Goal: Task Accomplishment & Management: Manage account settings

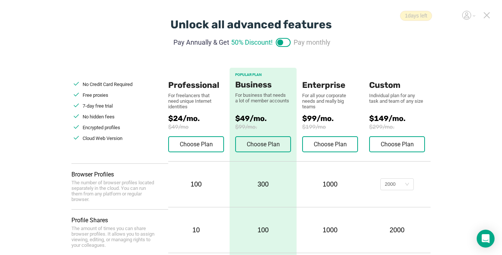
click at [487, 15] on icon at bounding box center [486, 15] width 7 height 7
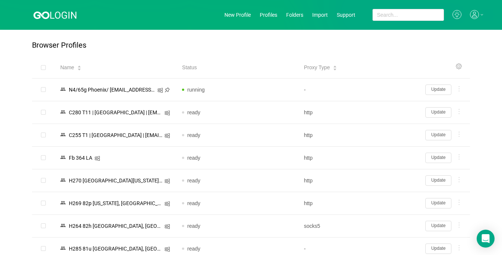
click at [477, 13] on icon at bounding box center [474, 14] width 9 height 9
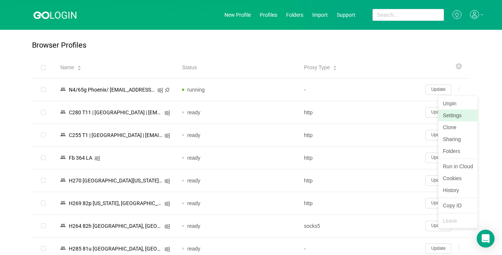
click at [453, 115] on link "Settings" at bounding box center [457, 115] width 39 height 12
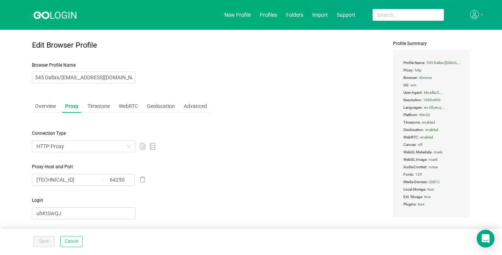
type input "N4/65g Phoenix/ [EMAIL_ADDRESS][DOMAIN_NAME]"
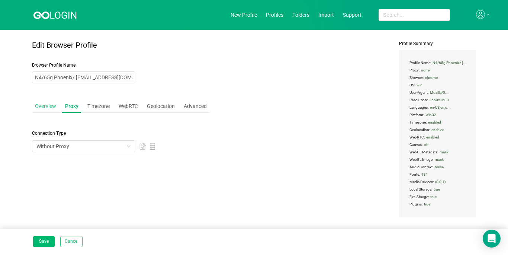
click at [40, 107] on div "Overview" at bounding box center [45, 106] width 27 height 14
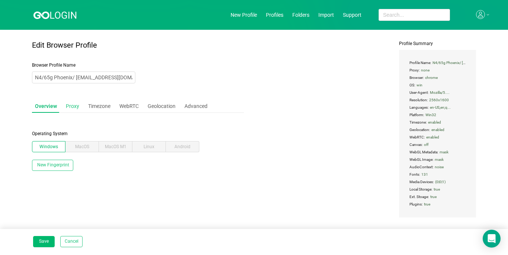
click at [70, 109] on div "Proxy" at bounding box center [72, 106] width 19 height 14
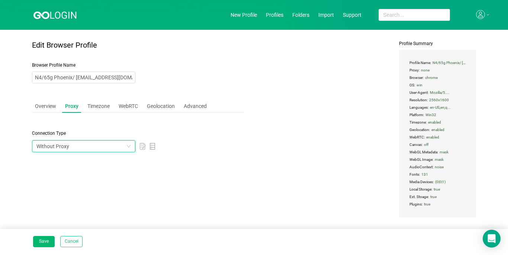
click at [88, 145] on div "Without Proxy" at bounding box center [81, 146] width 90 height 11
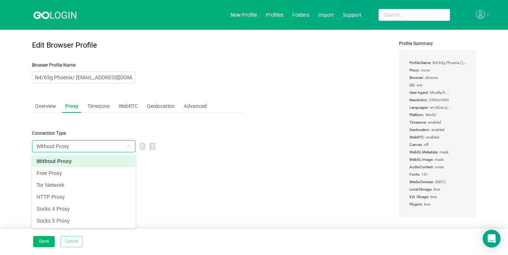
click at [70, 239] on button "Cancel" at bounding box center [71, 241] width 22 height 11
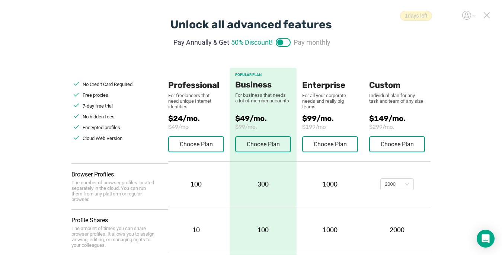
click at [486, 15] on icon at bounding box center [486, 15] width 5 height 5
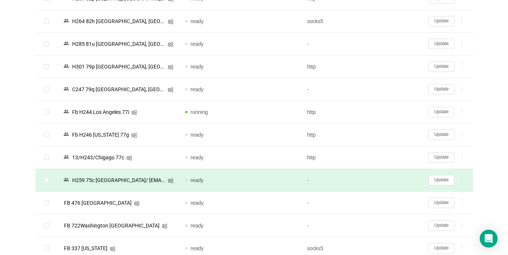
scroll to position [223, 0]
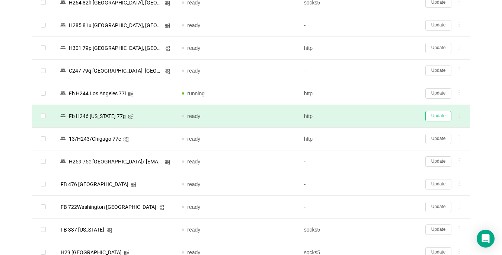
click at [440, 117] on button "Update" at bounding box center [438, 116] width 26 height 10
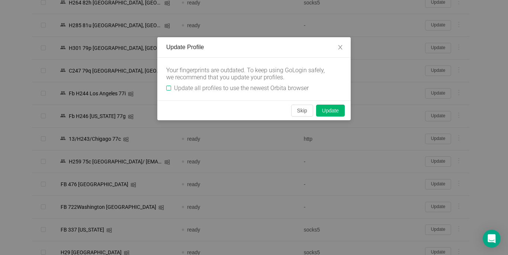
click at [172, 87] on span "Update all profiles to use the newest Orbita browser" at bounding box center [241, 87] width 141 height 7
click at [171, 87] on input "Update all profiles to use the newest Orbita browser" at bounding box center [168, 88] width 5 height 5
checkbox input "true"
click at [337, 112] on button "Update" at bounding box center [330, 110] width 29 height 12
click at [335, 112] on button "Update" at bounding box center [330, 110] width 29 height 12
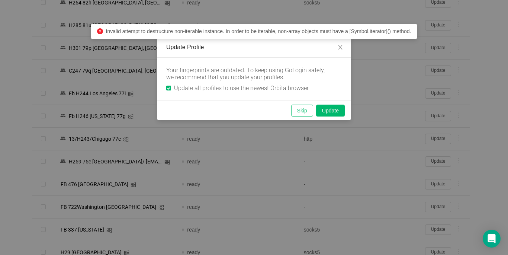
click at [303, 111] on button "Skip" at bounding box center [302, 110] width 22 height 12
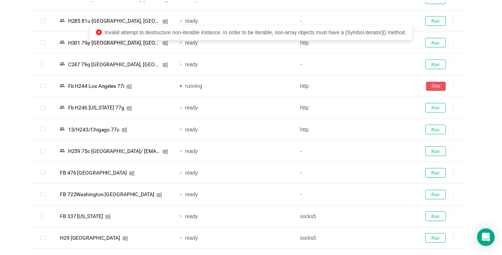
scroll to position [218, 0]
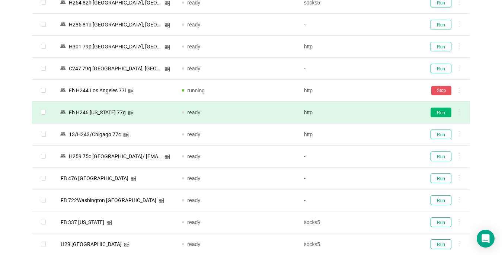
click at [435, 110] on button "Run" at bounding box center [440, 112] width 21 height 10
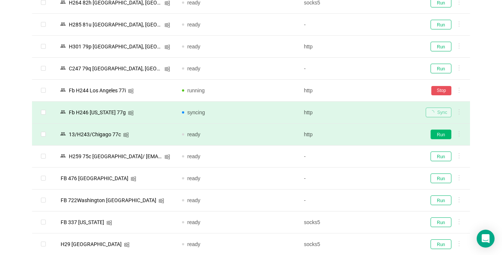
click at [439, 131] on button "Run" at bounding box center [440, 134] width 21 height 10
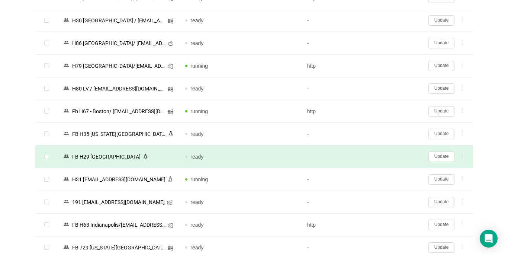
scroll to position [1042, 0]
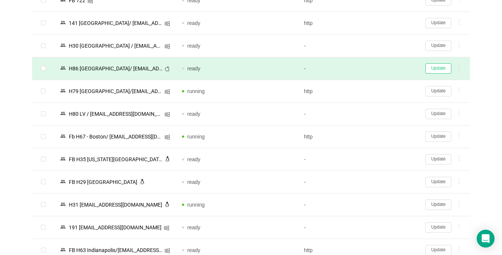
click at [436, 69] on button "Update" at bounding box center [438, 68] width 26 height 10
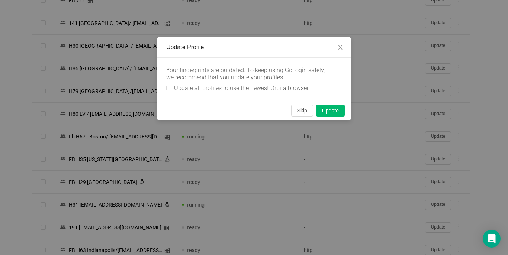
click at [165, 86] on div "Your fingerprints are outdated. To keep using GoLogin safely, we recommend that…" at bounding box center [253, 79] width 193 height 43
drag, startPoint x: 170, startPoint y: 88, endPoint x: 177, endPoint y: 88, distance: 7.1
click at [170, 88] on input "Update all profiles to use the newest Orbita browser" at bounding box center [168, 88] width 5 height 5
checkbox input "true"
click at [303, 113] on button "Skip" at bounding box center [302, 110] width 22 height 12
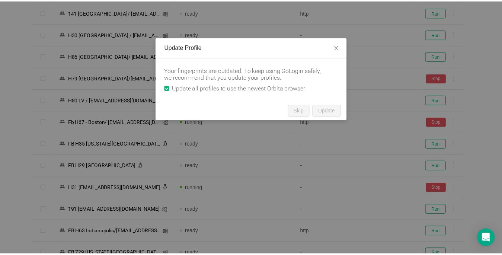
scroll to position [1032, 0]
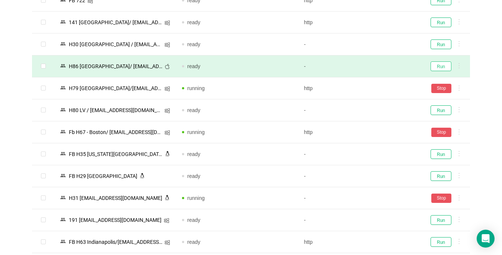
click at [440, 68] on button "Run" at bounding box center [440, 66] width 21 height 10
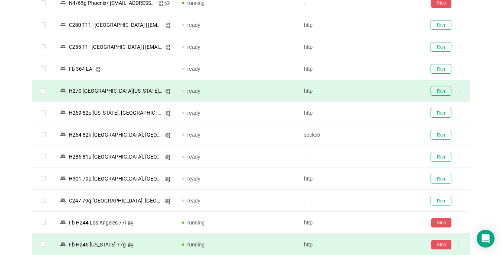
scroll to position [0, 0]
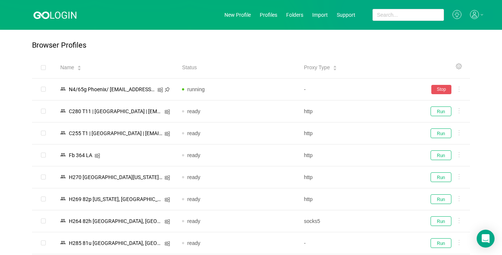
click at [475, 13] on icon at bounding box center [474, 13] width 3 height 3
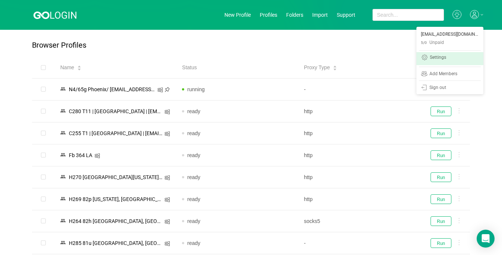
click at [440, 58] on div "Settings" at bounding box center [438, 58] width 16 height 6
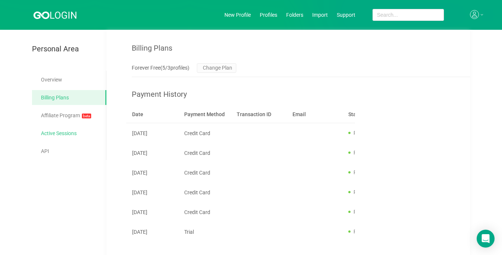
click at [61, 135] on link "Active Sessions" at bounding box center [70, 133] width 59 height 15
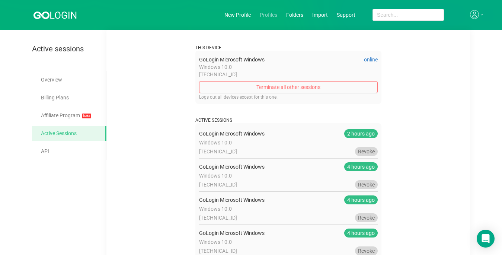
click at [269, 15] on link "Profiles" at bounding box center [268, 15] width 17 height 6
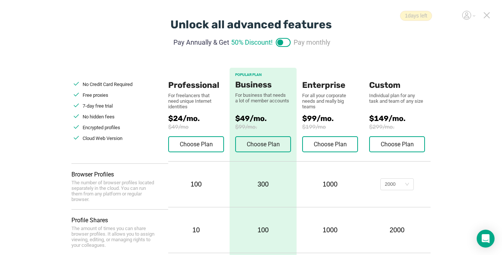
click at [487, 16] on icon at bounding box center [486, 15] width 5 height 5
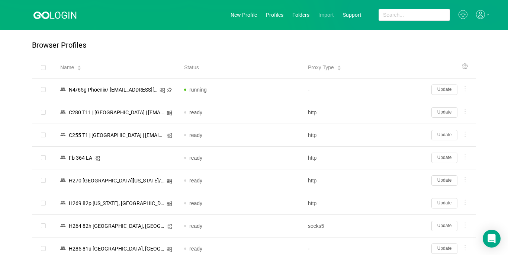
click at [321, 15] on link "Import" at bounding box center [326, 15] width 16 height 6
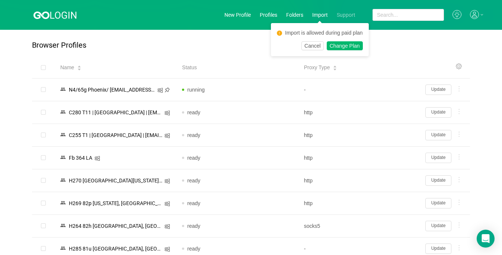
click at [345, 15] on link "Support" at bounding box center [346, 15] width 19 height 6
click at [457, 15] on icon at bounding box center [456, 15] width 3 height 4
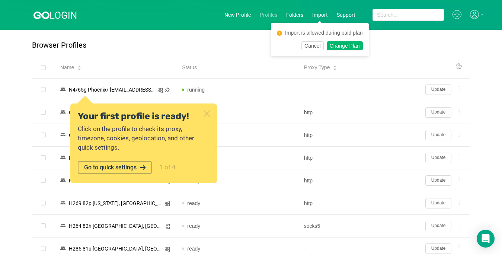
click at [268, 13] on link "Profiles" at bounding box center [268, 15] width 17 height 6
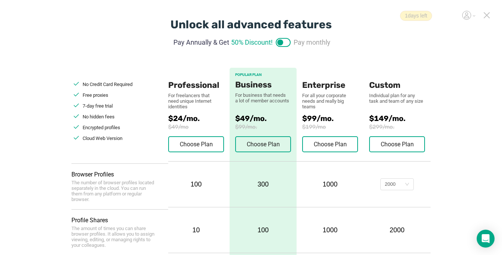
click at [486, 13] on icon at bounding box center [486, 15] width 7 height 7
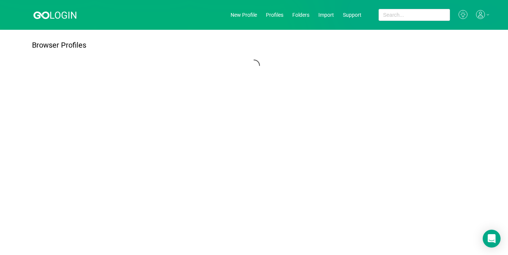
click at [481, 12] on div at bounding box center [482, 15] width 13 height 10
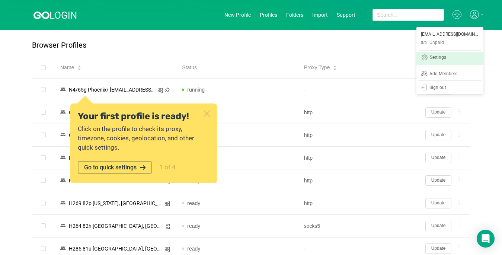
click at [437, 57] on div "Settings" at bounding box center [438, 58] width 16 height 6
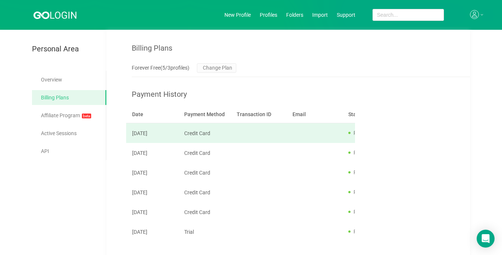
click at [199, 136] on td "Credit Card" at bounding box center [204, 133] width 52 height 20
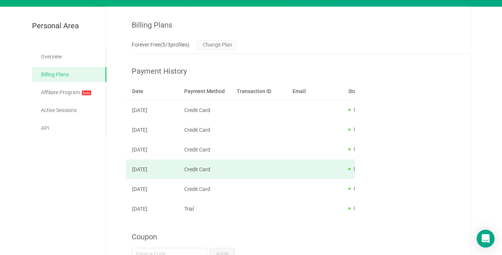
scroll to position [34, 0]
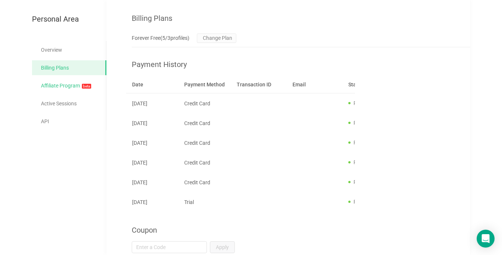
click at [62, 79] on link "Affiliate Program beta" at bounding box center [70, 86] width 59 height 16
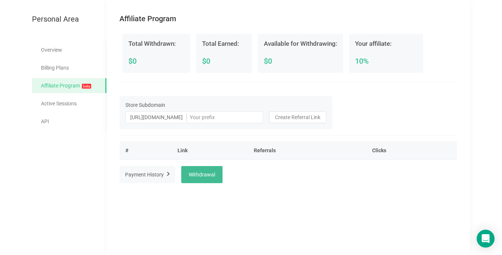
scroll to position [30, 0]
click at [65, 106] on link "Active Sessions" at bounding box center [70, 103] width 59 height 15
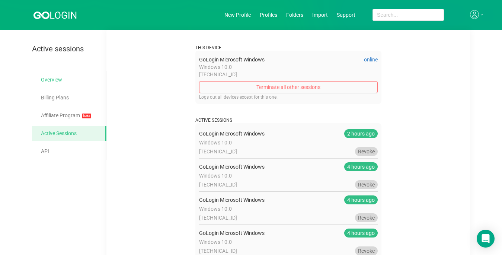
click at [53, 78] on link "Overview" at bounding box center [70, 79] width 59 height 15
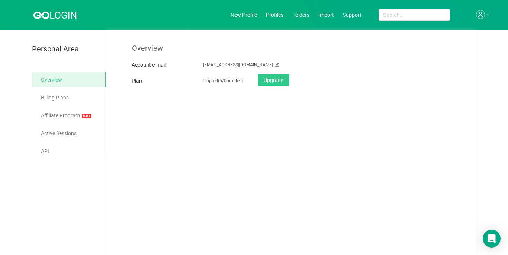
click at [248, 11] on header "New Profile Profiles Folders Import Support" at bounding box center [254, 15] width 508 height 30
click at [239, 13] on link "New Profile" at bounding box center [244, 15] width 26 height 6
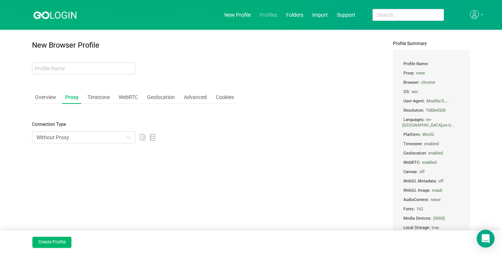
click at [267, 13] on link "Profiles" at bounding box center [268, 15] width 17 height 6
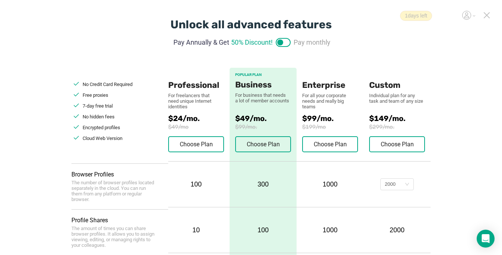
click at [488, 16] on icon at bounding box center [486, 15] width 7 height 7
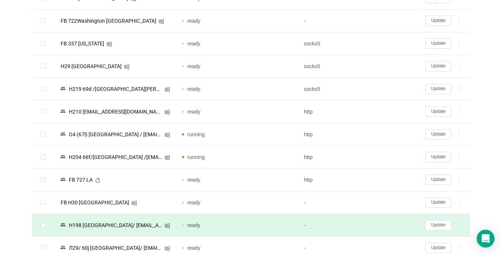
scroll to position [483, 0]
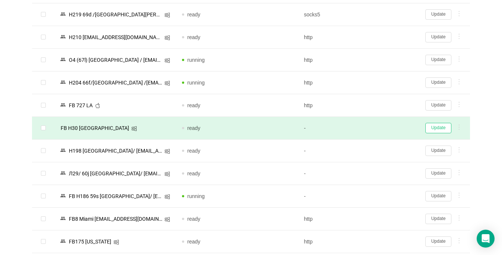
click at [440, 127] on button "Update" at bounding box center [438, 128] width 26 height 10
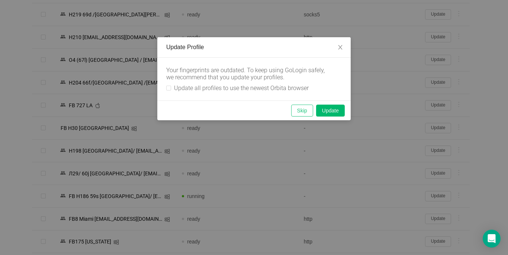
click at [305, 107] on button "Skip" at bounding box center [302, 110] width 22 height 12
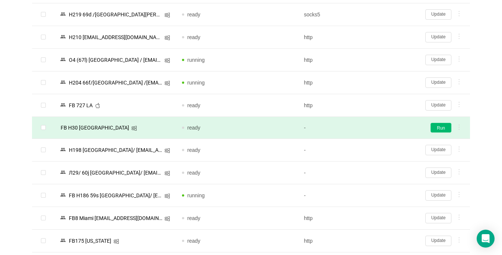
click at [439, 129] on button "Run" at bounding box center [440, 128] width 21 height 10
